Goal: Browse casually

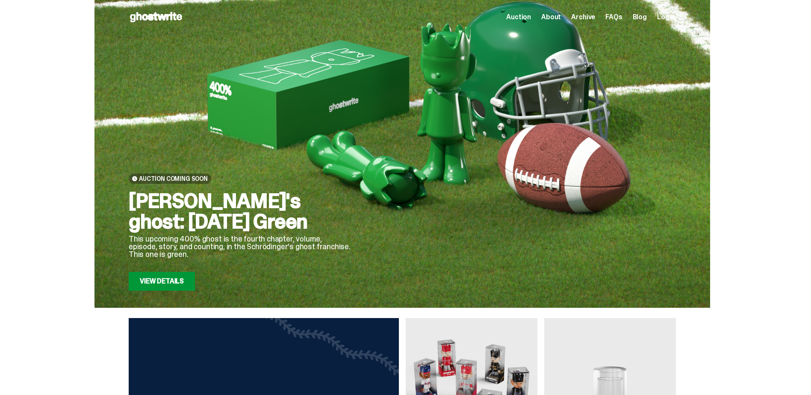
click at [557, 17] on span "About" at bounding box center [551, 17] width 20 height 7
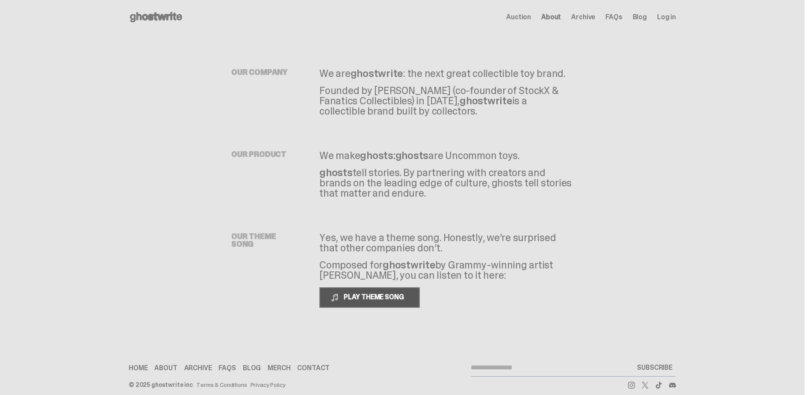
click at [367, 296] on span "PLAY THEME SONG" at bounding box center [374, 296] width 69 height 9
click at [367, 296] on span "PAUSE THEME SONG" at bounding box center [374, 296] width 68 height 9
click at [526, 14] on span "Auction" at bounding box center [518, 17] width 25 height 7
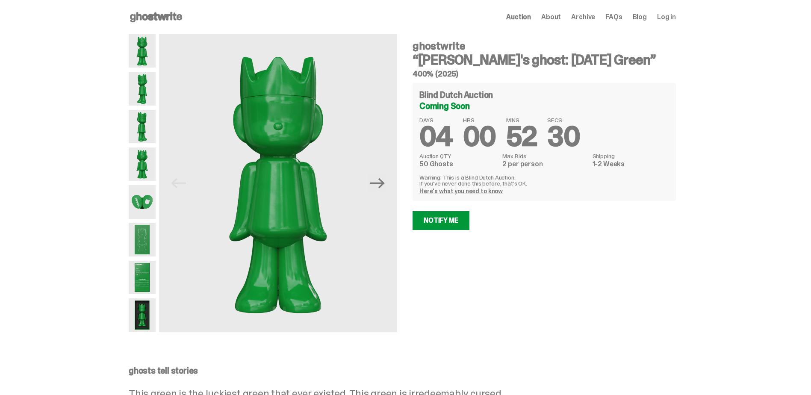
click at [143, 169] on img at bounding box center [142, 163] width 27 height 33
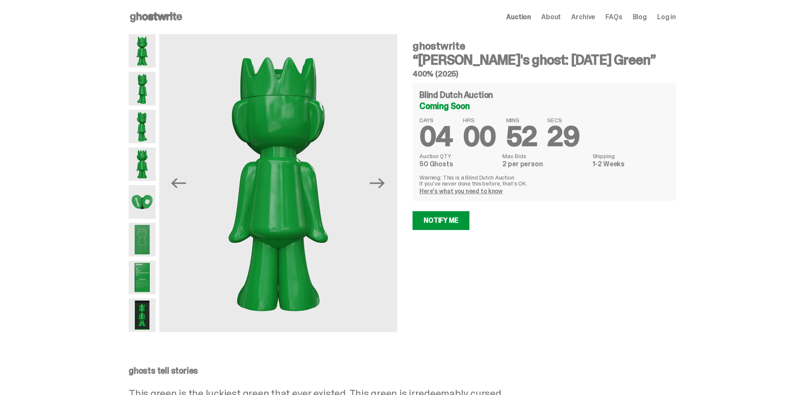
click at [143, 197] on img at bounding box center [142, 201] width 27 height 33
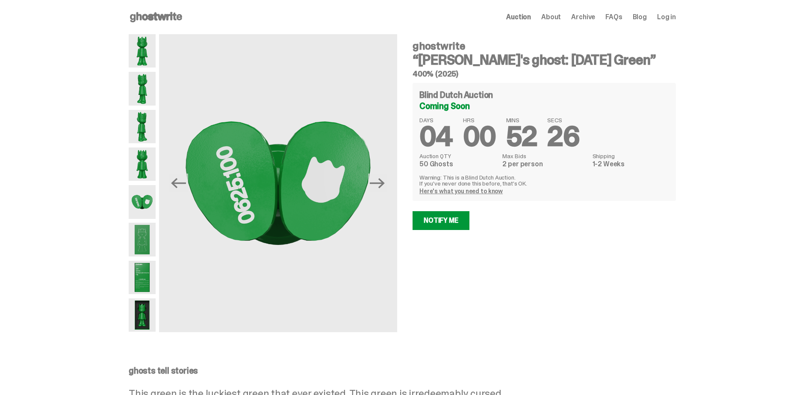
click at [145, 132] on img at bounding box center [142, 126] width 27 height 33
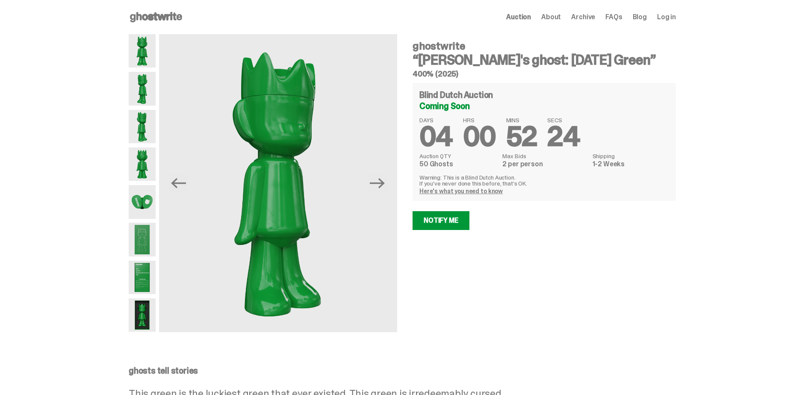
click at [156, 15] on use at bounding box center [156, 17] width 52 height 10
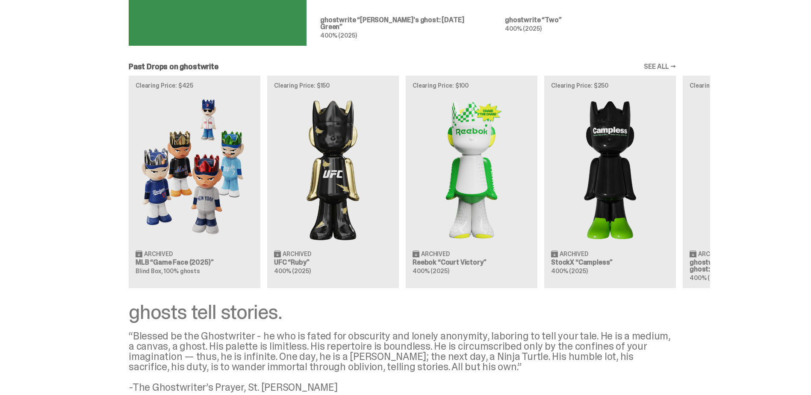
scroll to position [695, 0]
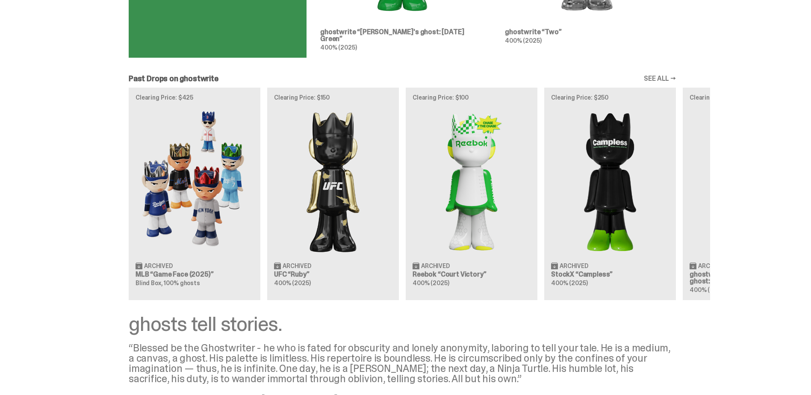
click at [660, 75] on link "SEE ALL →" at bounding box center [660, 78] width 32 height 7
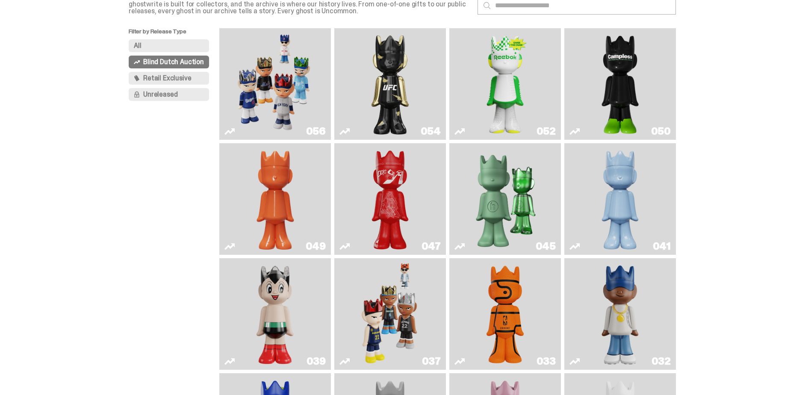
scroll to position [48, 0]
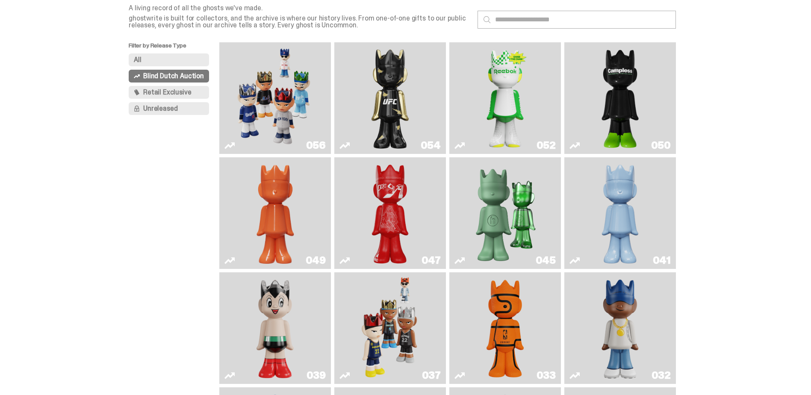
click at [296, 94] on img "Game Face (2025)" at bounding box center [275, 98] width 84 height 105
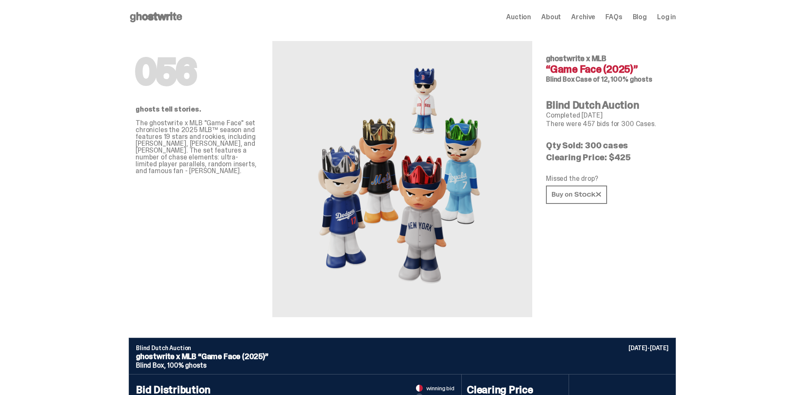
click at [641, 19] on link "Blog" at bounding box center [639, 17] width 14 height 7
